Goal: Navigation & Orientation: Go to known website

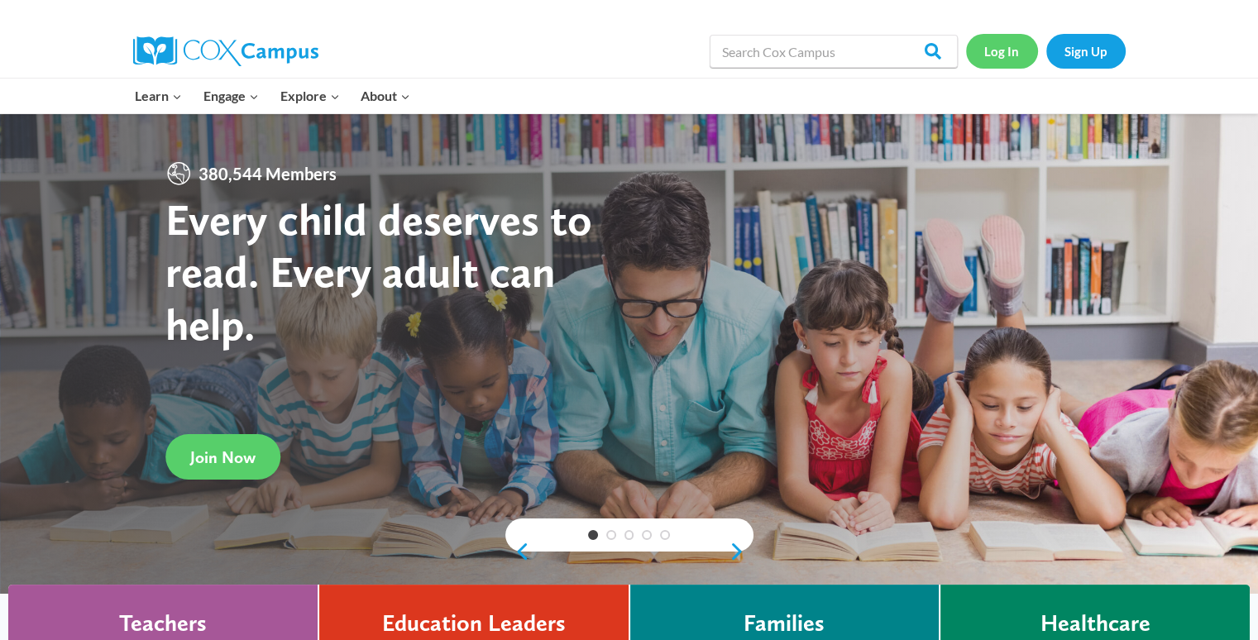
click at [994, 51] on link "Log In" at bounding box center [1002, 51] width 72 height 34
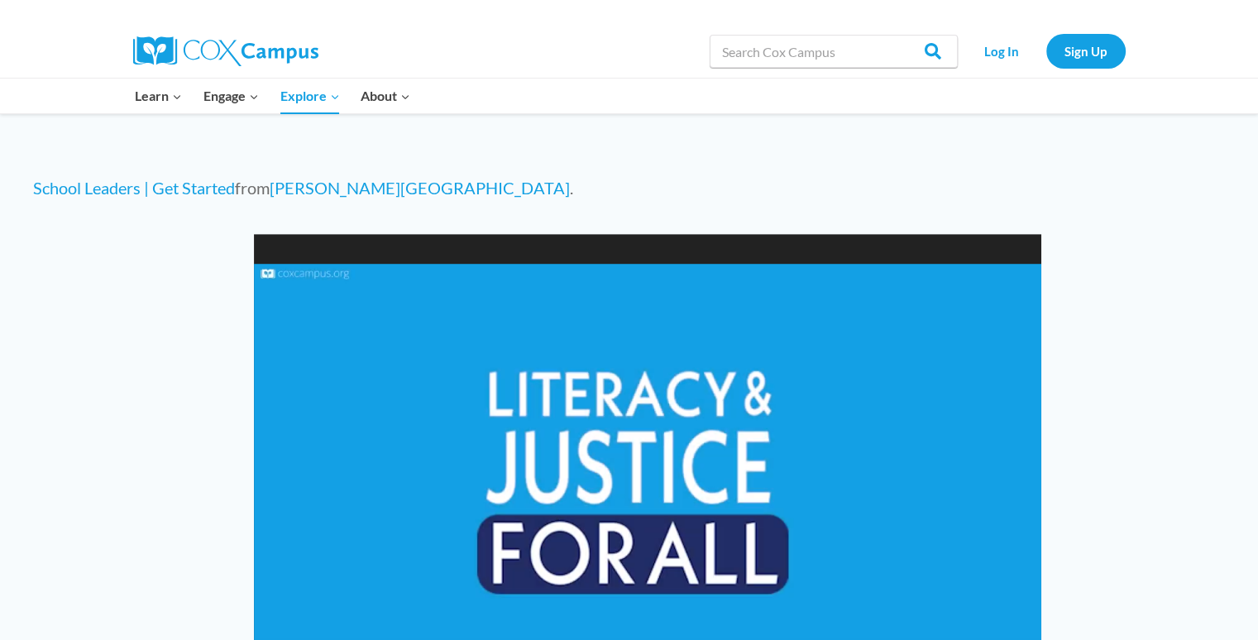
scroll to position [1158, 0]
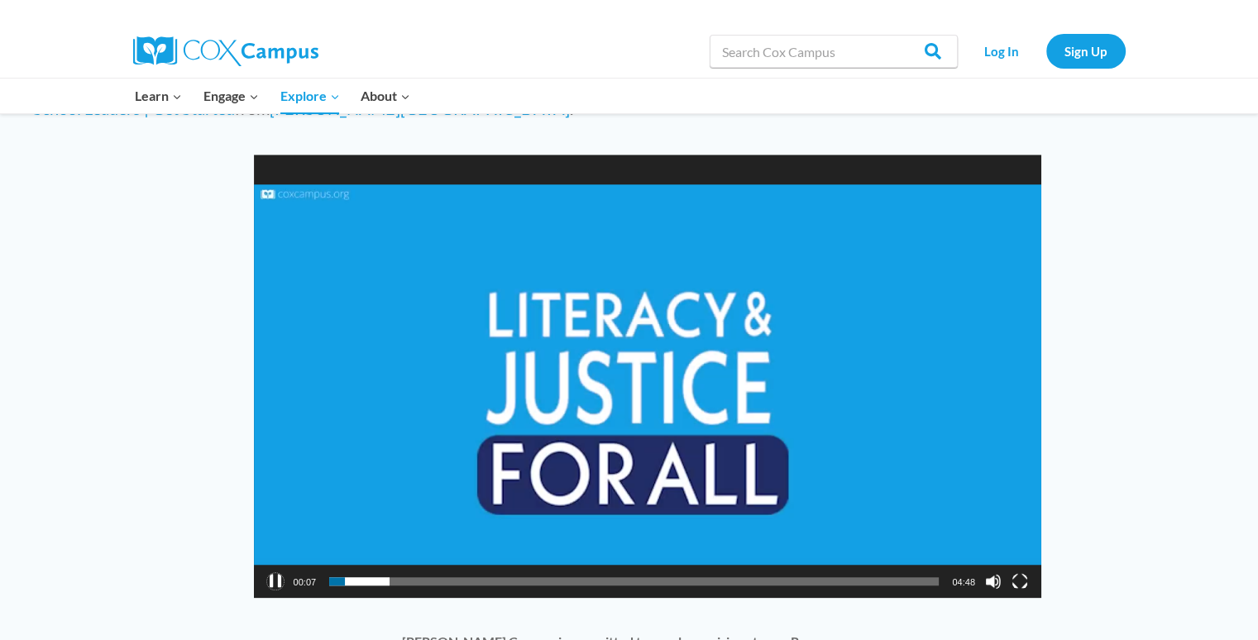
click at [275, 573] on button "Pause" at bounding box center [275, 581] width 17 height 17
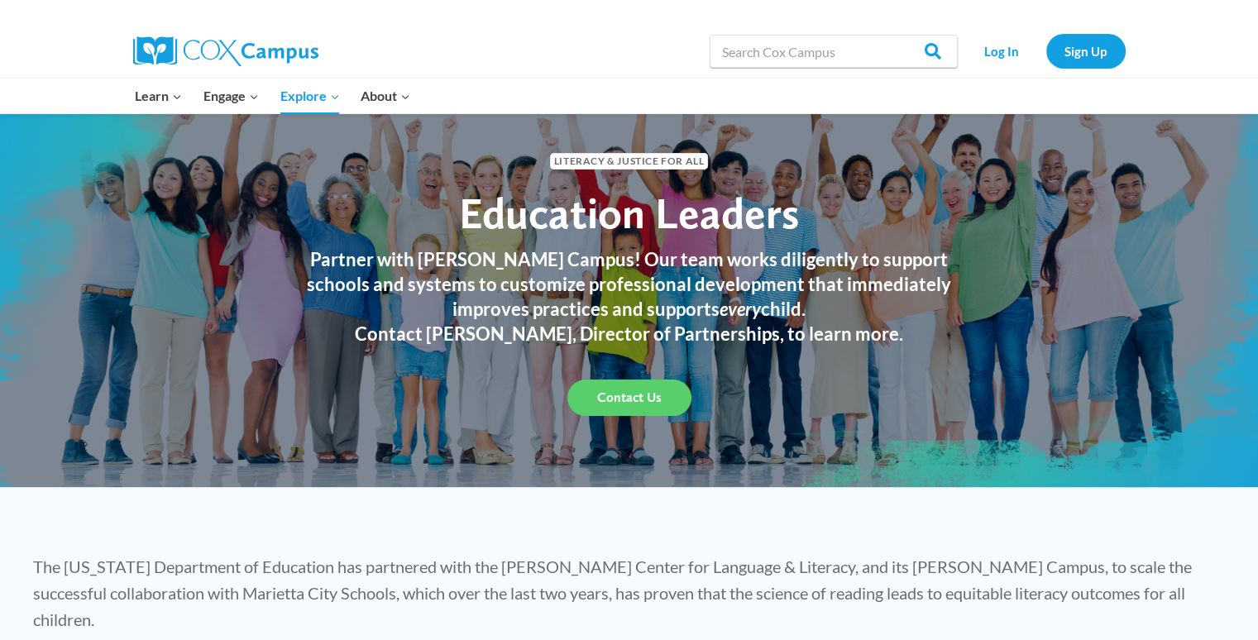
scroll to position [0, 0]
